Goal: Task Accomplishment & Management: Manage account settings

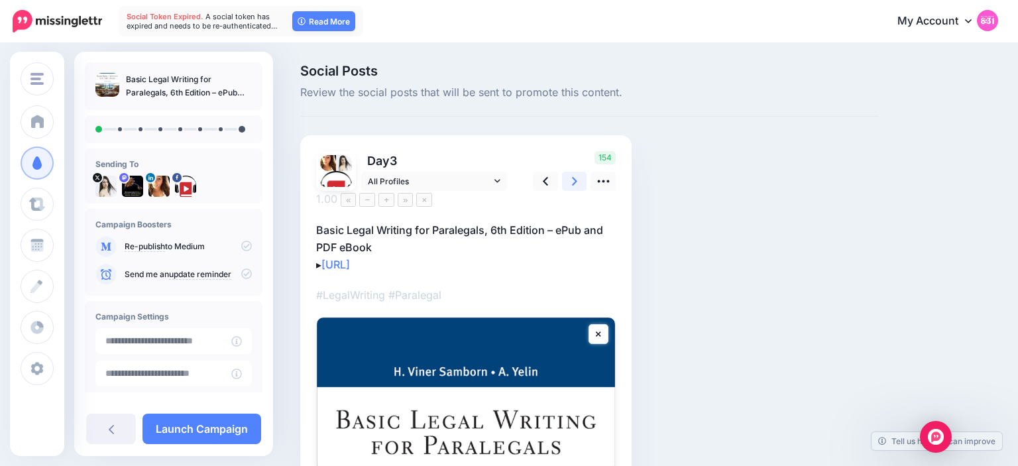
click at [581, 179] on link at bounding box center [574, 181] width 25 height 19
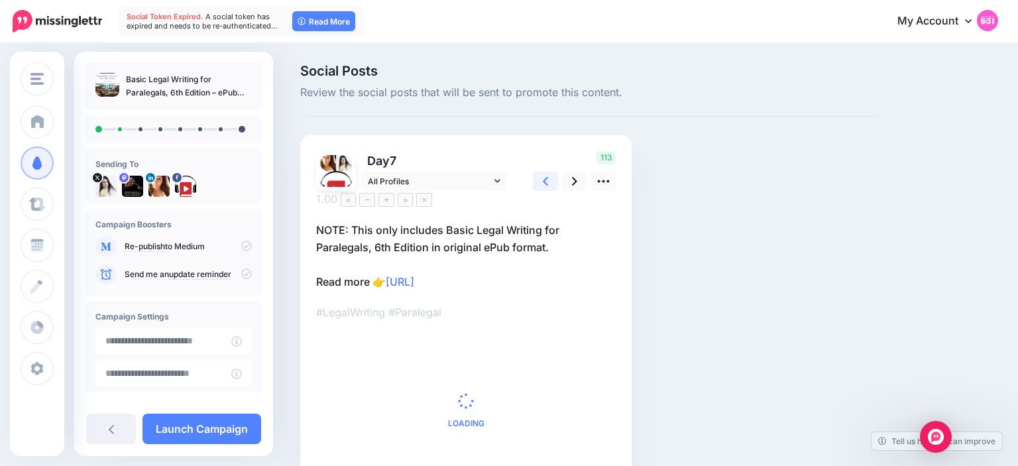
click at [543, 179] on icon at bounding box center [545, 181] width 5 height 14
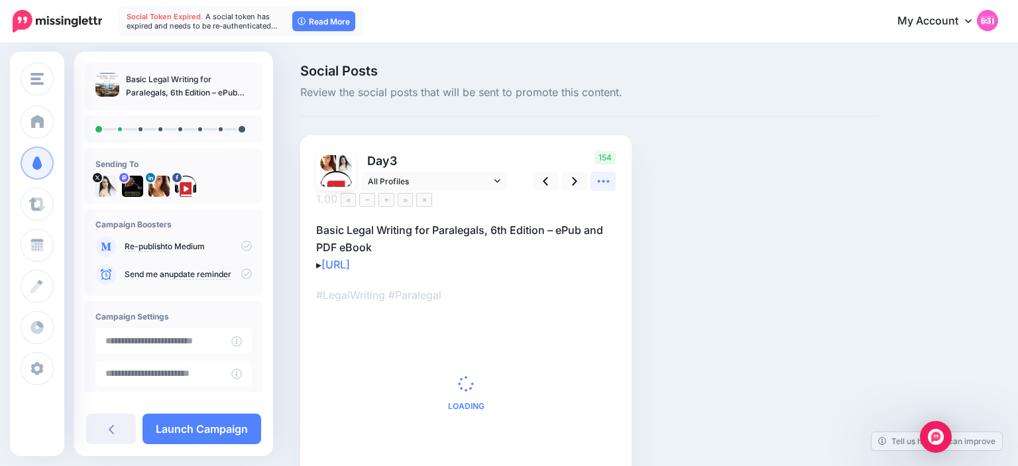
click at [596, 178] on icon at bounding box center [603, 181] width 14 height 14
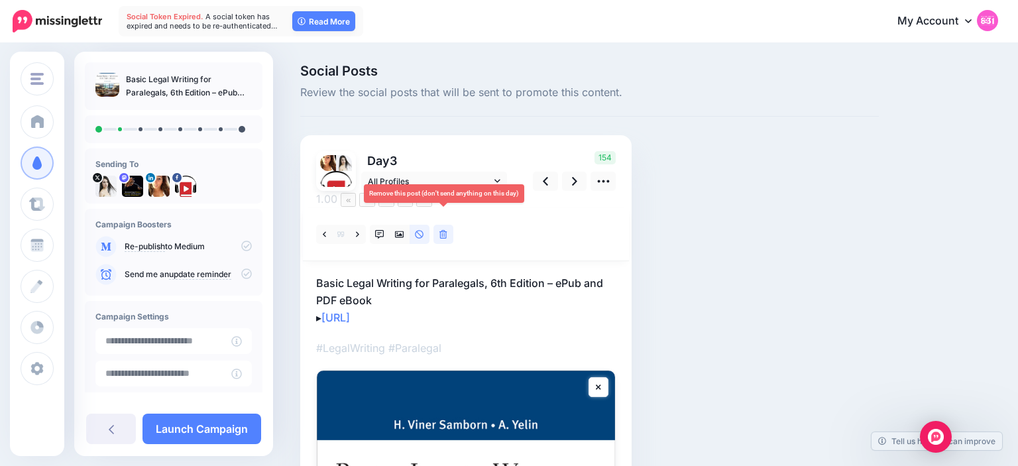
click at [447, 225] on link at bounding box center [443, 234] width 20 height 19
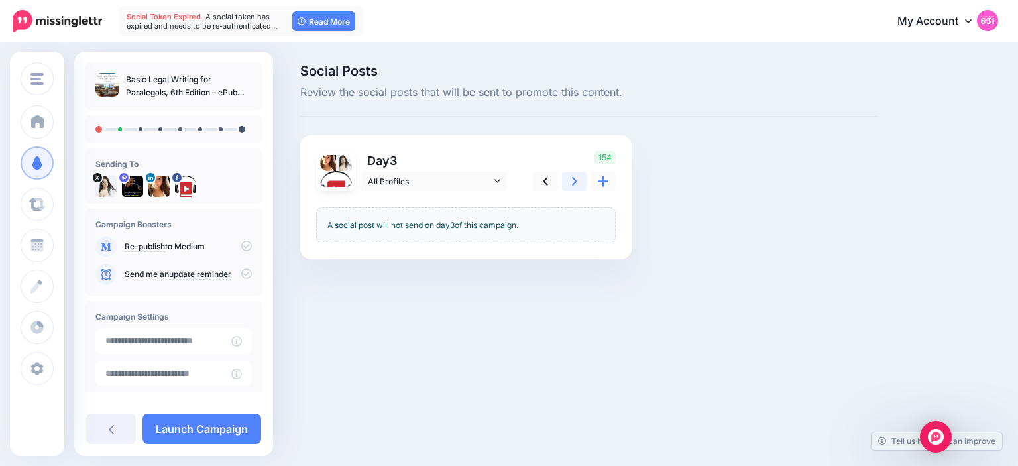
click at [568, 174] on link at bounding box center [574, 181] width 25 height 19
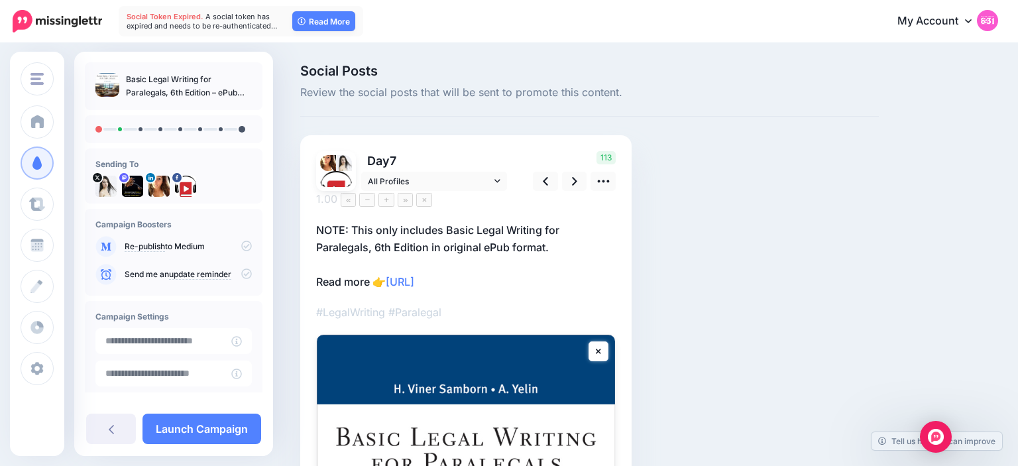
click at [366, 221] on p "NOTE: This only includes Basic Legal Writing for Paralegals, 6th Edition in ori…" at bounding box center [466, 255] width 300 height 69
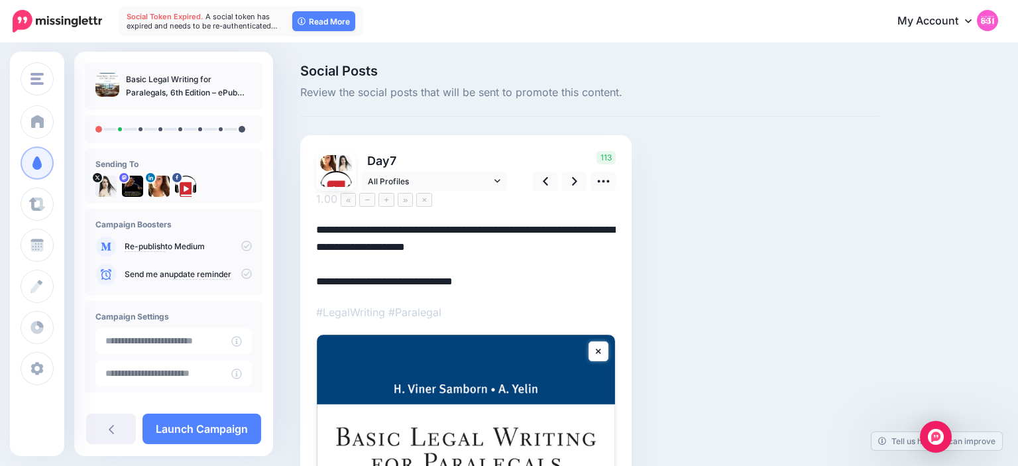
click at [354, 221] on textarea "**********" at bounding box center [466, 255] width 300 height 69
click at [440, 233] on textarea "**********" at bounding box center [466, 255] width 300 height 69
type textarea "**********"
click at [722, 134] on div "Social Posts Review the social posts that will be sent to promote this content.…" at bounding box center [589, 465] width 598 height 803
click at [579, 179] on link at bounding box center [574, 181] width 25 height 19
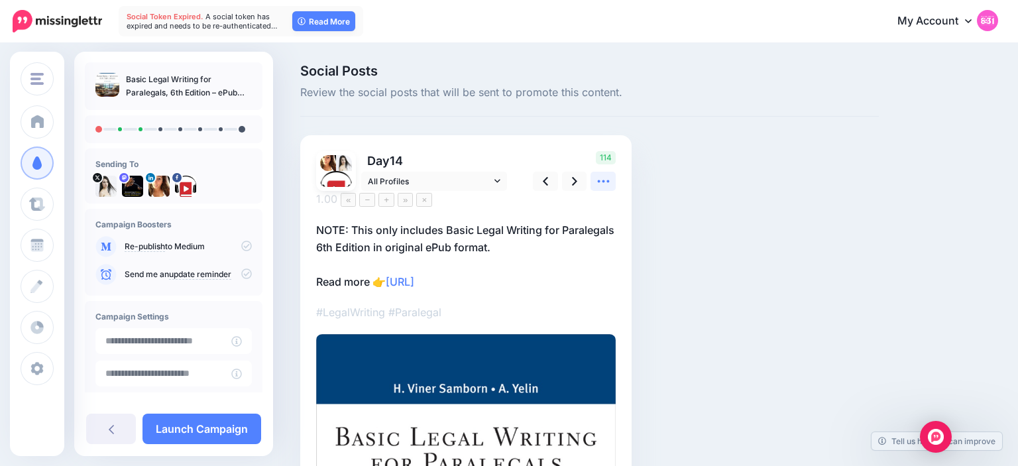
click at [600, 184] on icon at bounding box center [603, 181] width 14 height 14
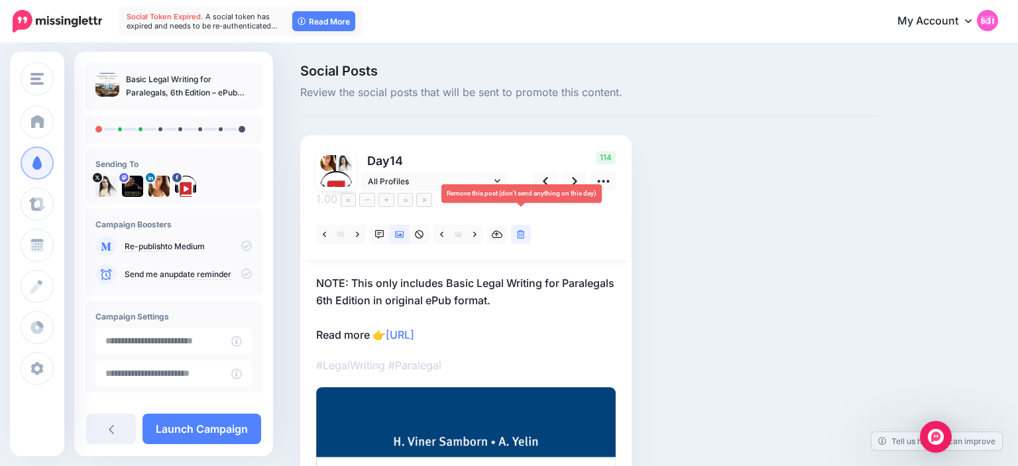
click at [518, 230] on icon at bounding box center [521, 234] width 8 height 9
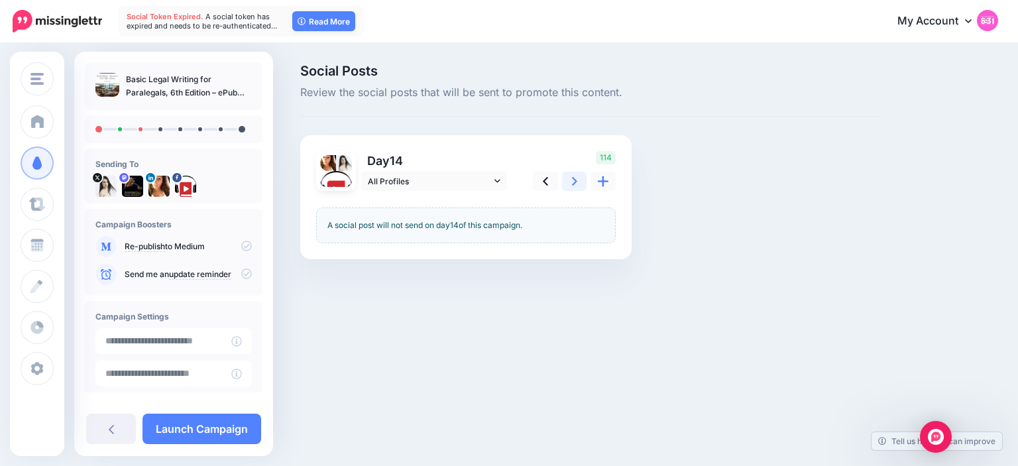
click at [577, 186] on link at bounding box center [574, 181] width 25 height 19
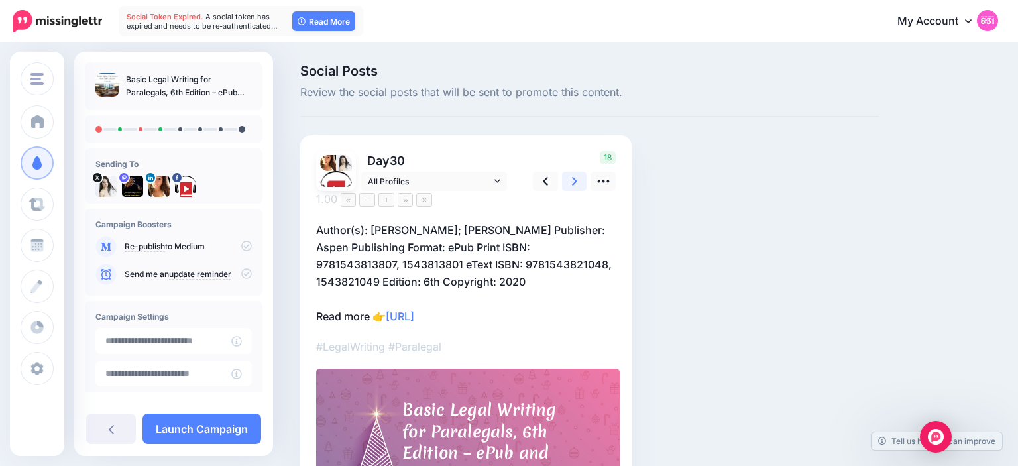
click at [581, 179] on link at bounding box center [574, 181] width 25 height 19
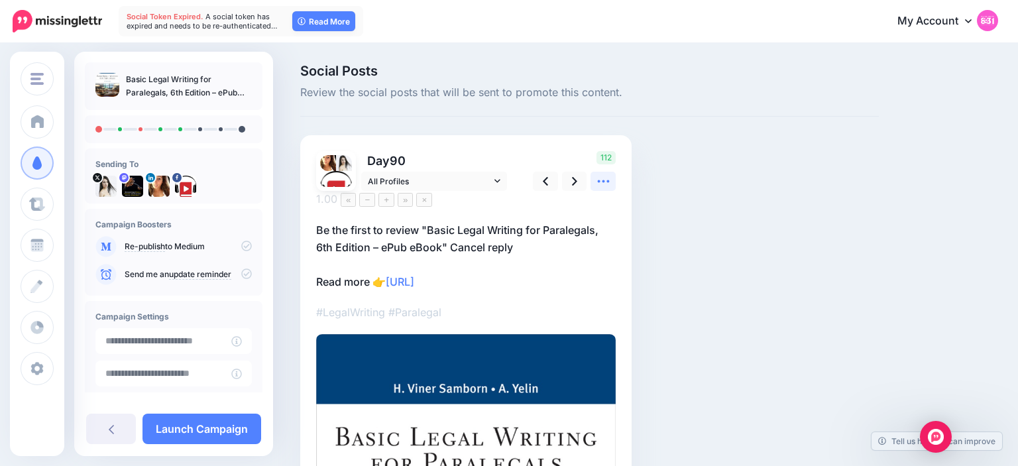
click at [602, 178] on icon at bounding box center [603, 181] width 14 height 14
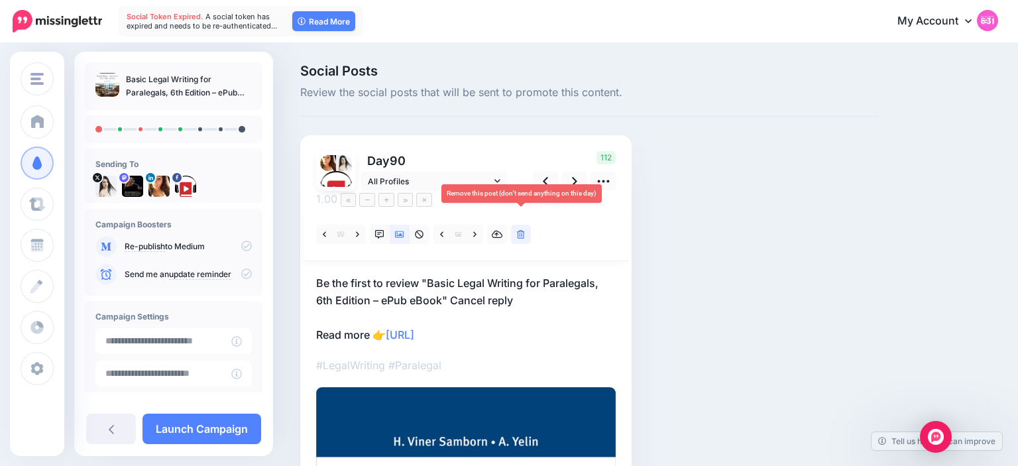
click at [522, 230] on icon at bounding box center [521, 234] width 8 height 9
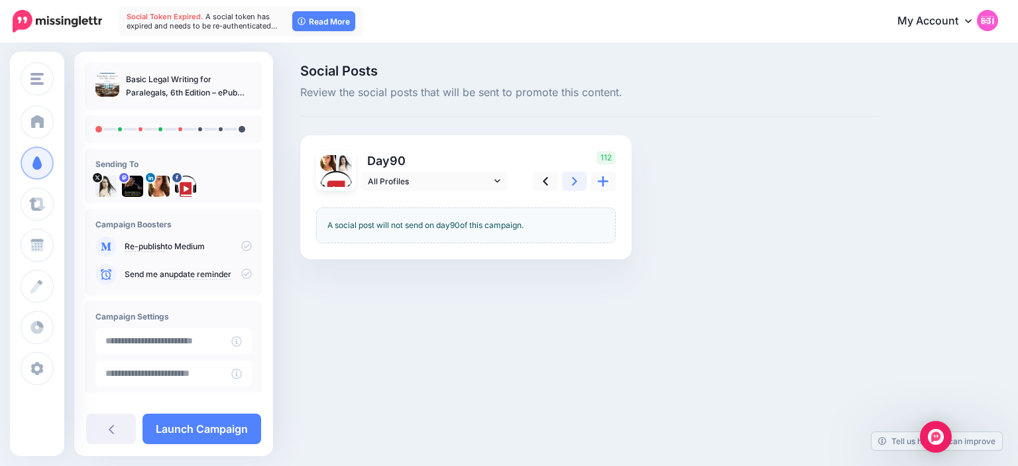
click at [581, 181] on link at bounding box center [574, 181] width 25 height 19
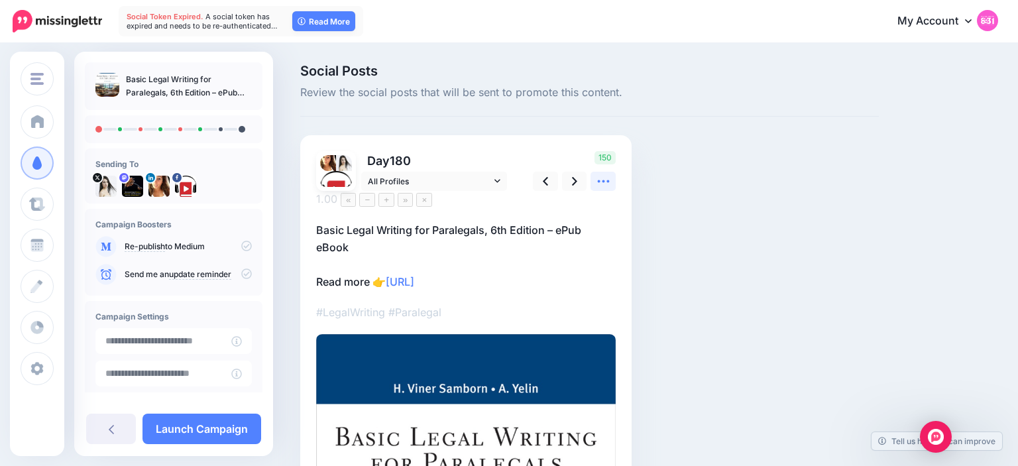
click at [602, 181] on icon at bounding box center [603, 181] width 14 height 14
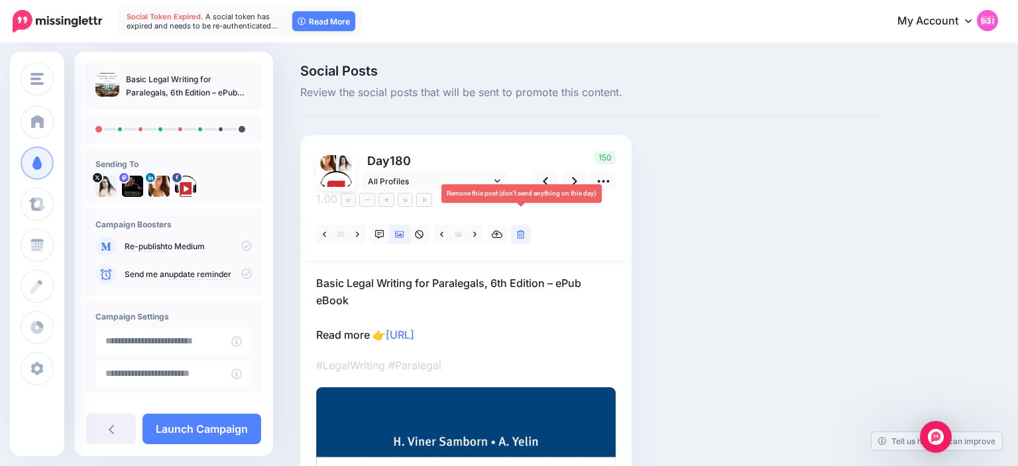
click at [516, 225] on link at bounding box center [521, 234] width 20 height 19
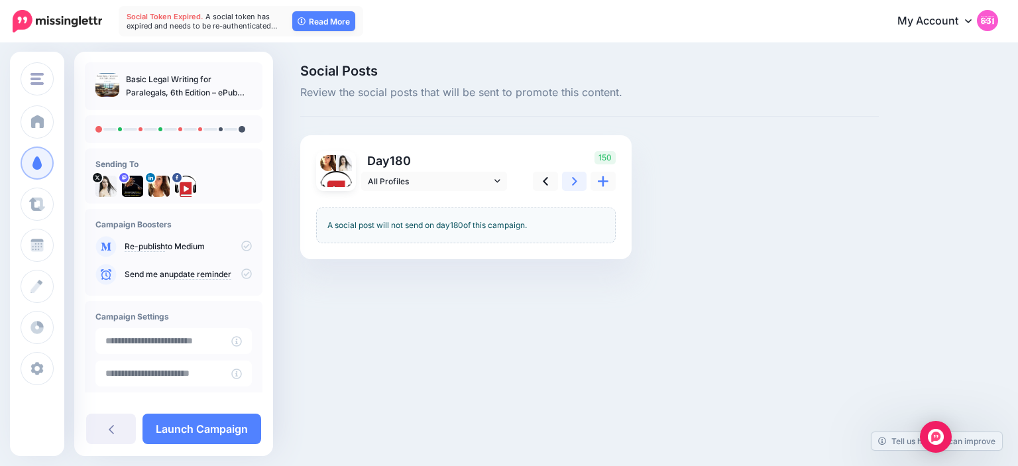
click at [569, 175] on link at bounding box center [574, 181] width 25 height 19
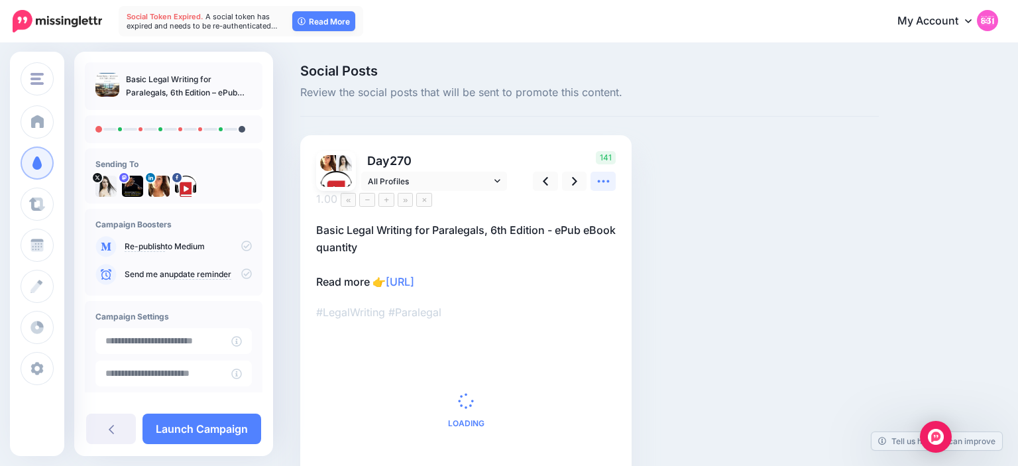
click at [604, 189] on link at bounding box center [602, 181] width 25 height 19
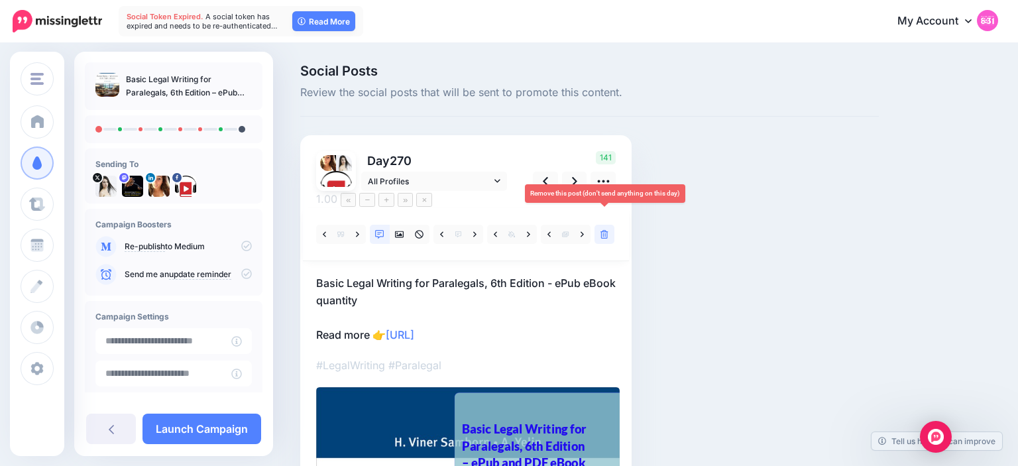
click at [608, 230] on icon at bounding box center [604, 234] width 8 height 9
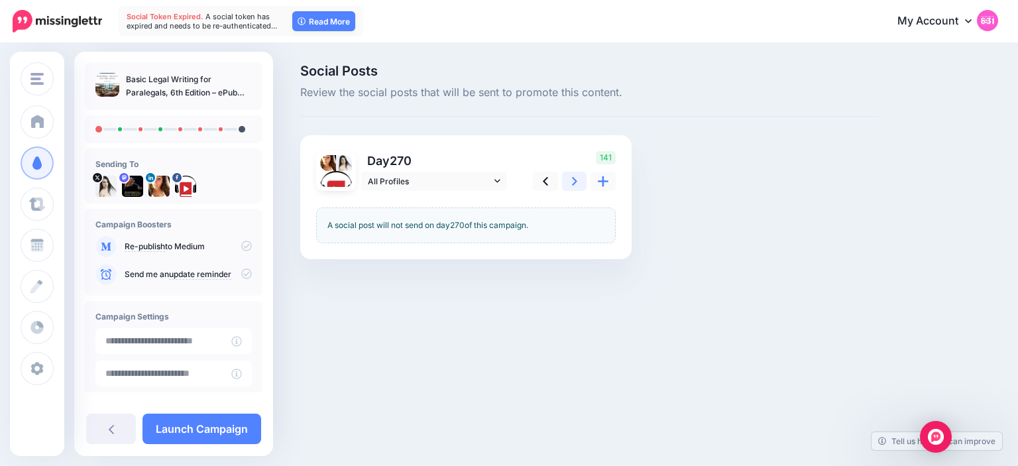
click at [571, 180] on link at bounding box center [574, 181] width 25 height 19
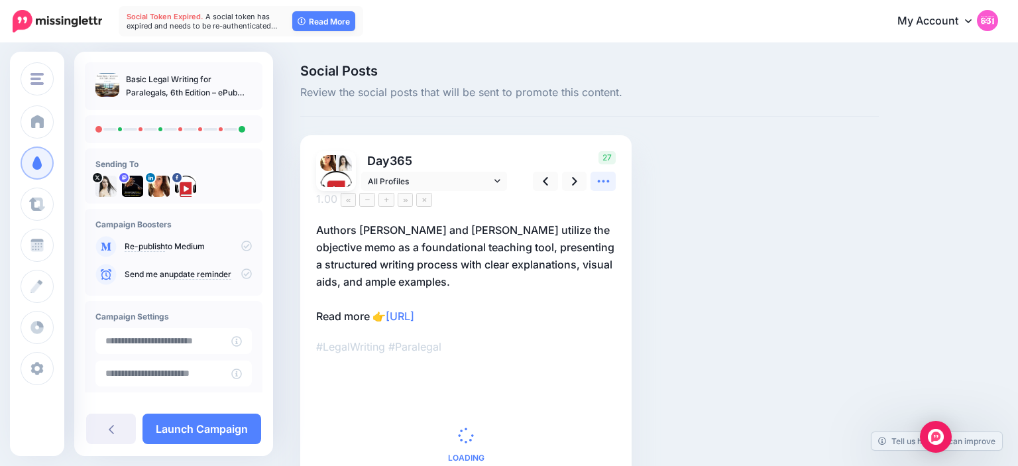
click at [598, 180] on icon at bounding box center [603, 181] width 12 height 3
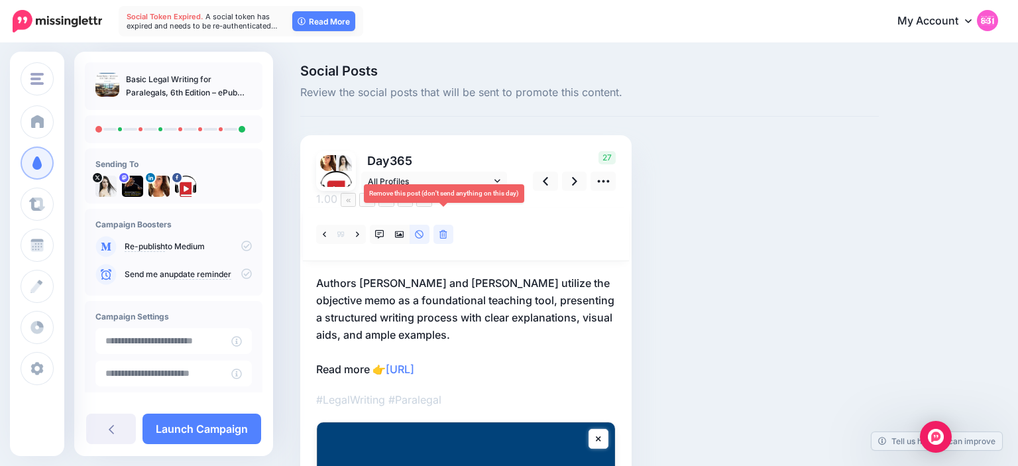
click at [446, 230] on icon at bounding box center [443, 234] width 8 height 9
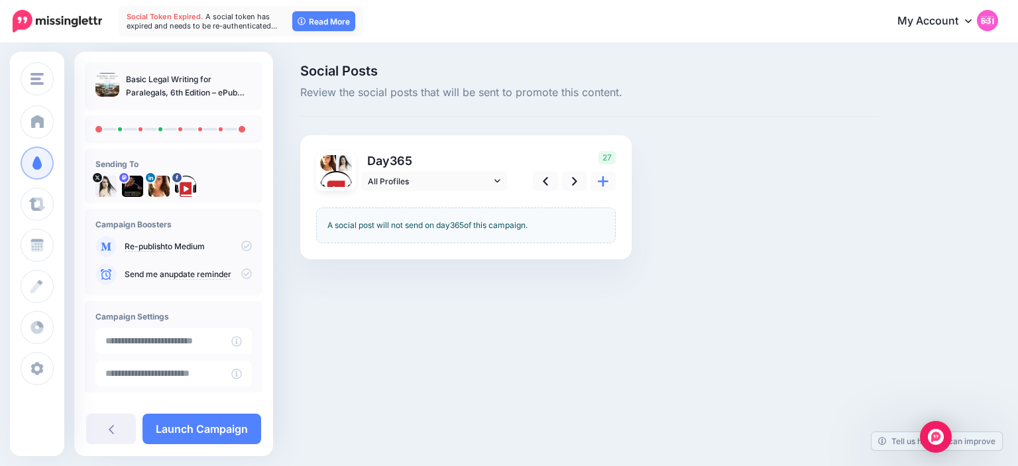
scroll to position [95, 0]
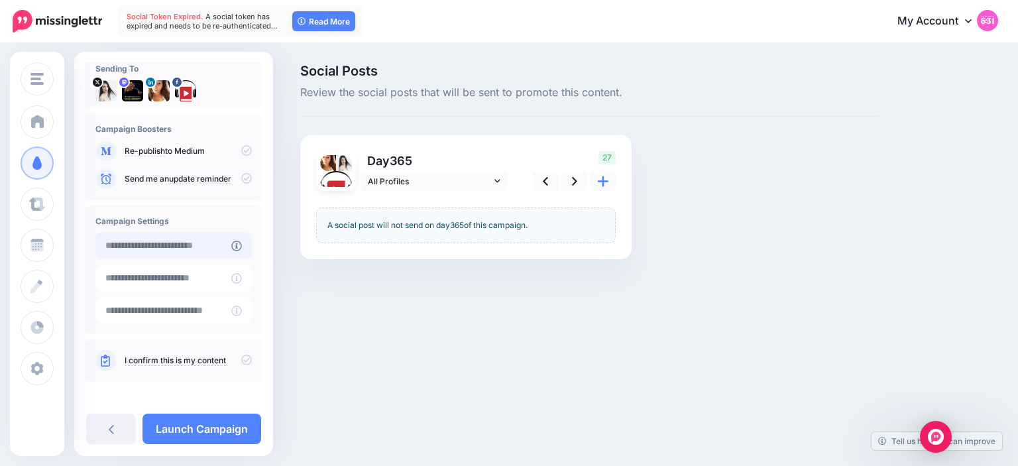
type input "**********"
click at [202, 246] on input "**********" at bounding box center [163, 246] width 136 height 26
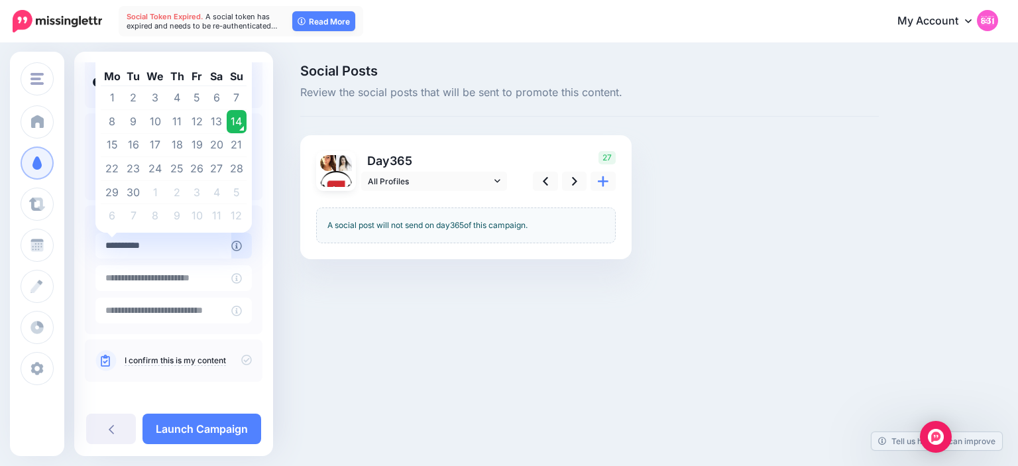
click at [231, 127] on td "14" at bounding box center [237, 122] width 20 height 24
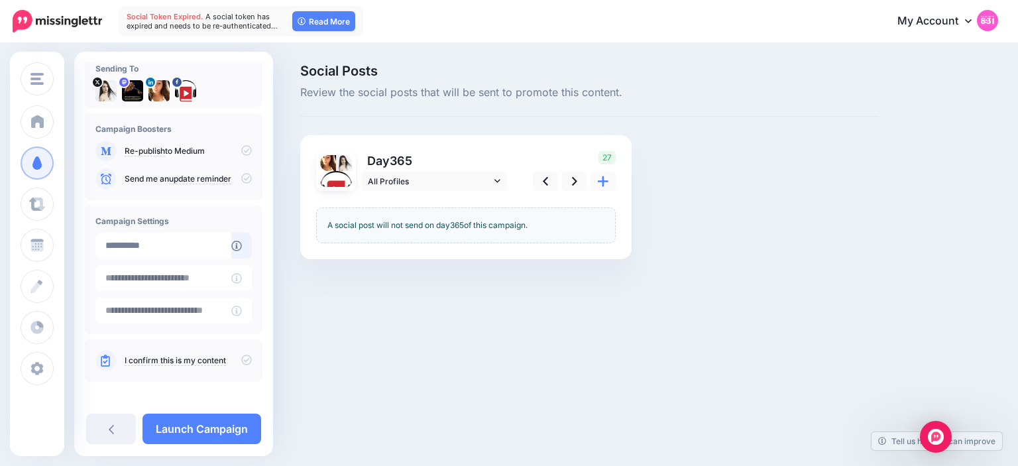
click at [245, 365] on p "I confirm this is my content" at bounding box center [188, 361] width 127 height 12
click at [245, 360] on icon at bounding box center [246, 360] width 11 height 11
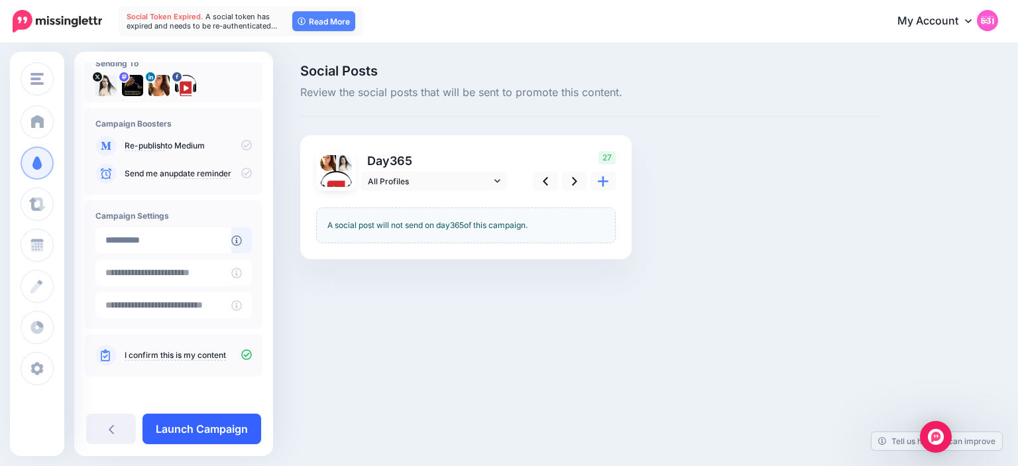
click at [226, 428] on link "Launch Campaign" at bounding box center [201, 429] width 119 height 30
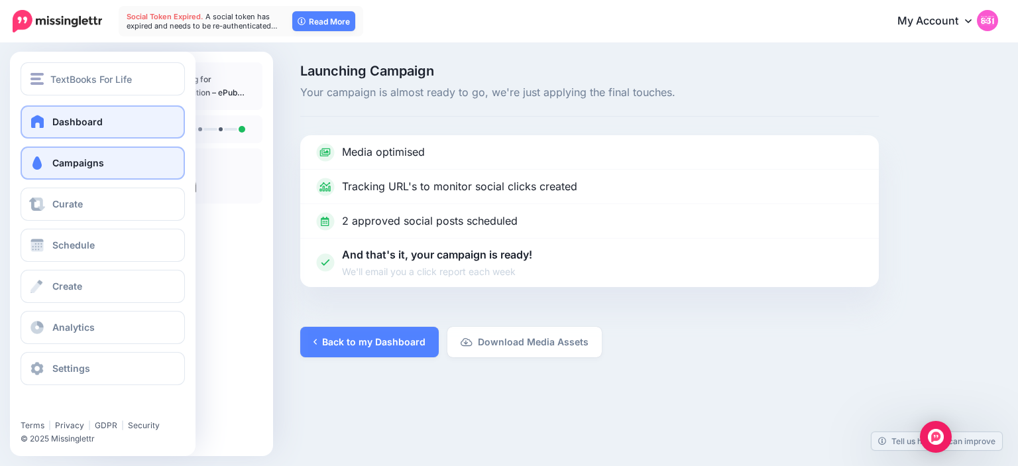
click at [51, 126] on link "Dashboard" at bounding box center [103, 121] width 164 height 33
